Goal: Consume media (video, audio): Consume media (video, audio)

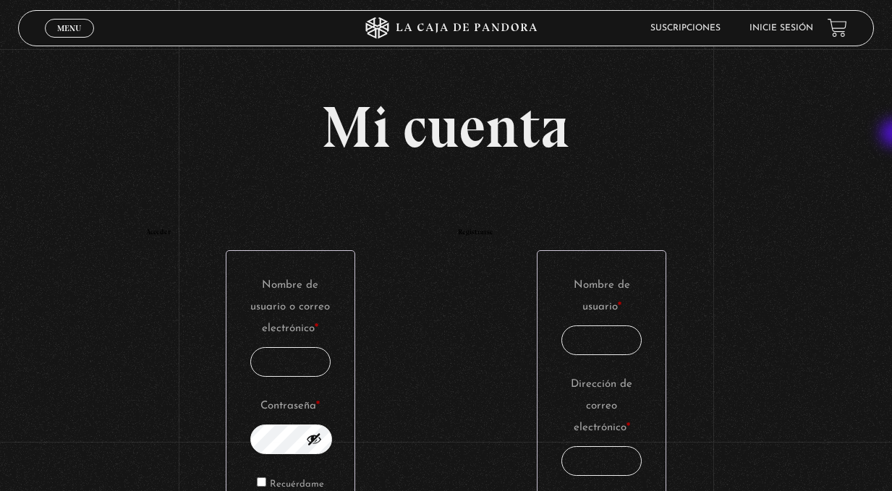
type input "katebarboza@hotmail.com"
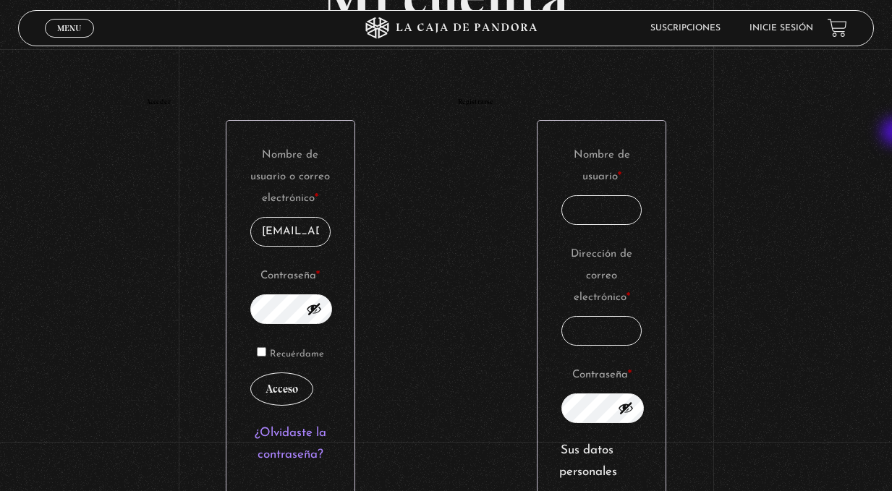
scroll to position [232, 0]
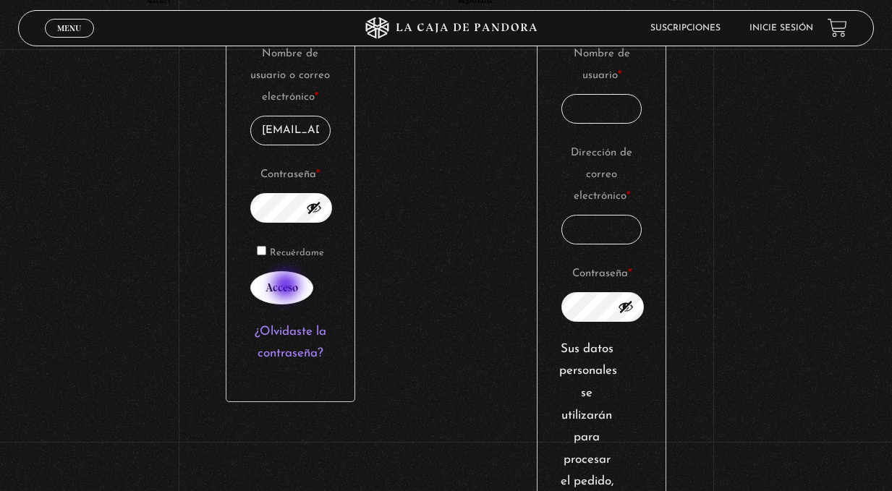
click at [287, 287] on button "Acceso" at bounding box center [281, 287] width 63 height 33
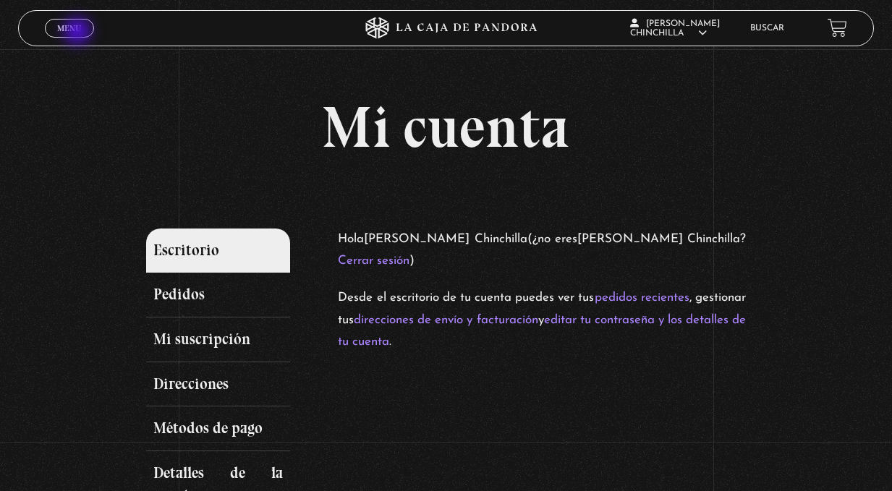
click at [79, 33] on link "Menu Cerrar" at bounding box center [69, 28] width 49 height 19
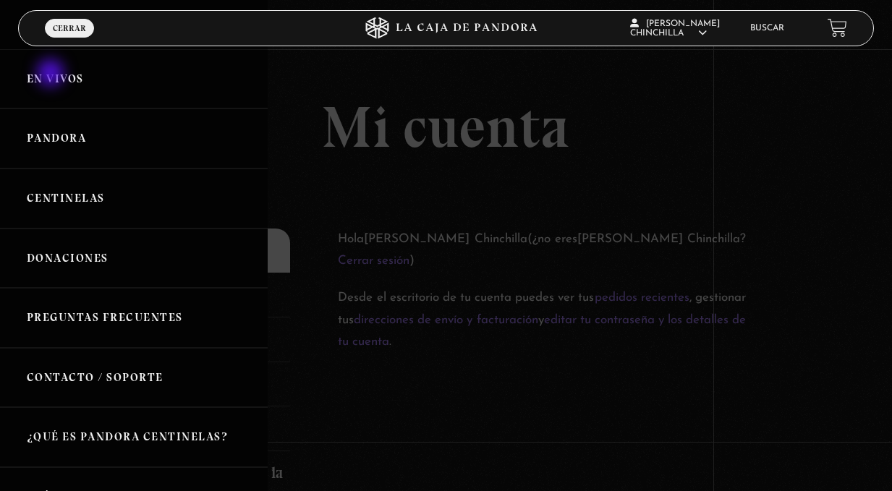
click at [52, 75] on link "En vivos" at bounding box center [134, 79] width 268 height 60
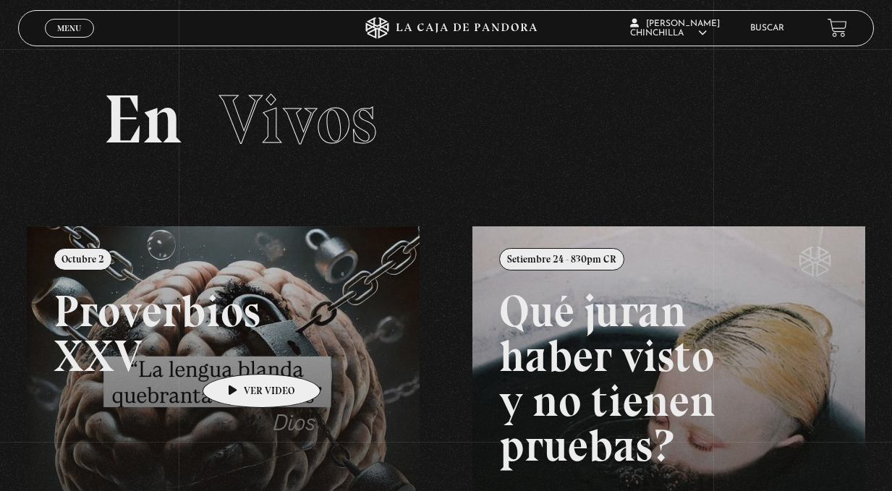
click at [239, 343] on link at bounding box center [473, 472] width 892 height 491
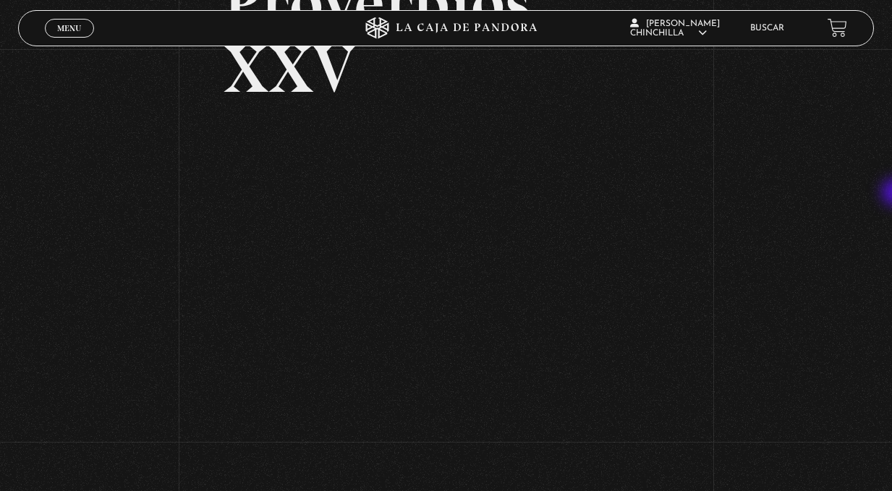
scroll to position [160, 0]
